Goal: Transaction & Acquisition: Purchase product/service

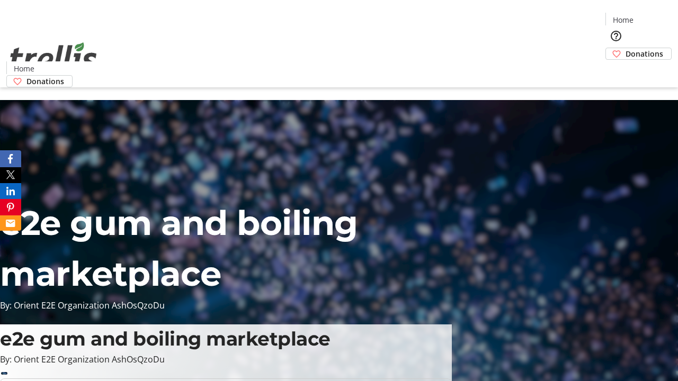
click at [625, 48] on span "Donations" at bounding box center [644, 53] width 38 height 11
